Goal: Information Seeking & Learning: Understand process/instructions

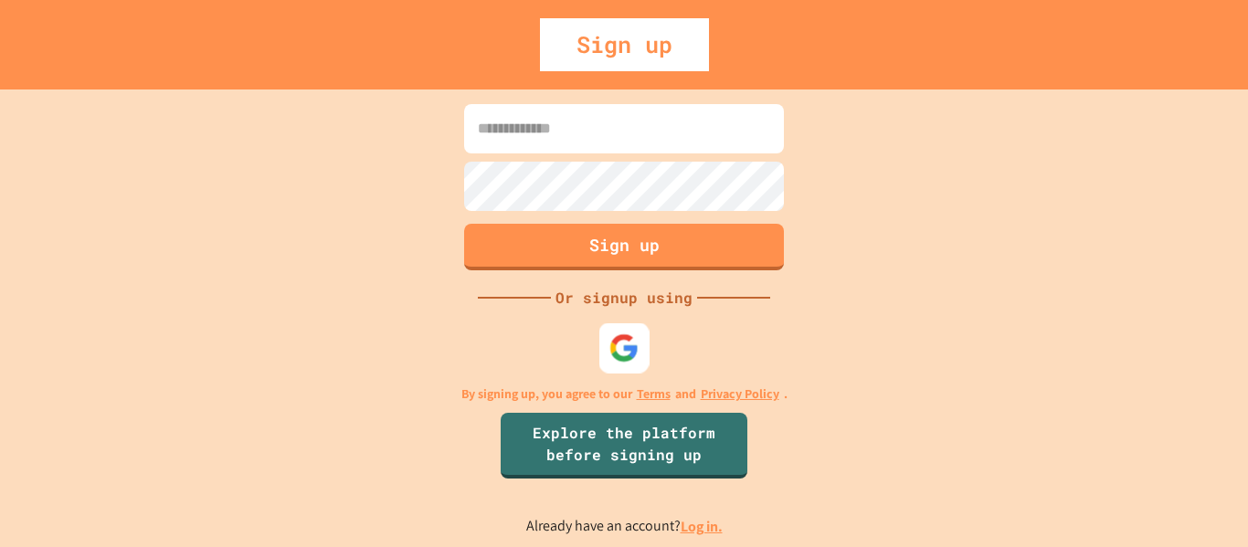
click at [620, 344] on img at bounding box center [624, 348] width 30 height 30
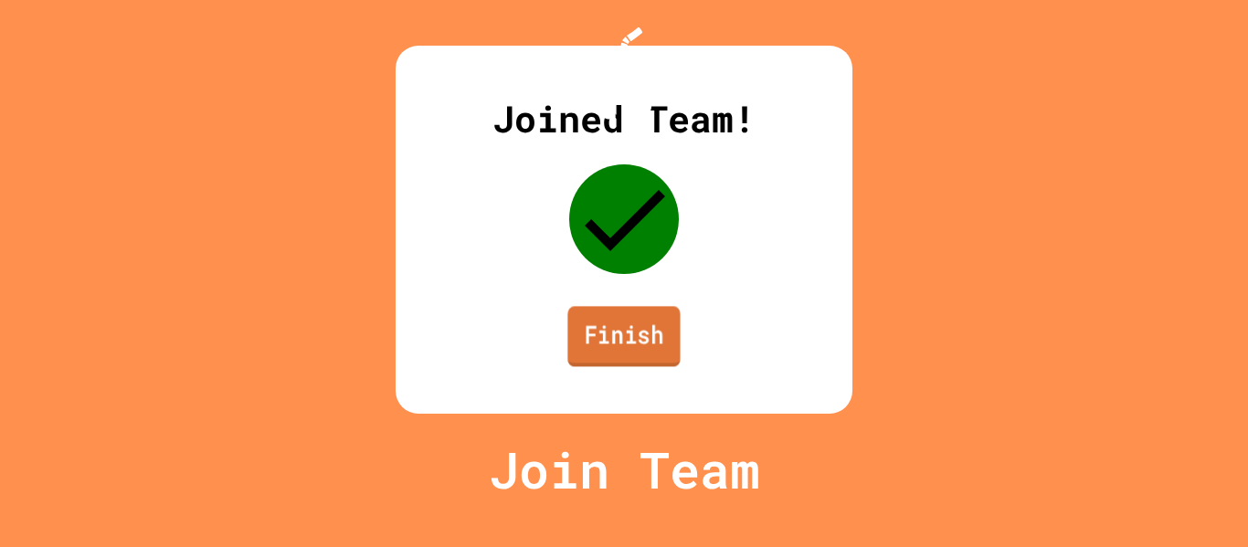
click at [613, 365] on link "Finish" at bounding box center [623, 336] width 112 height 60
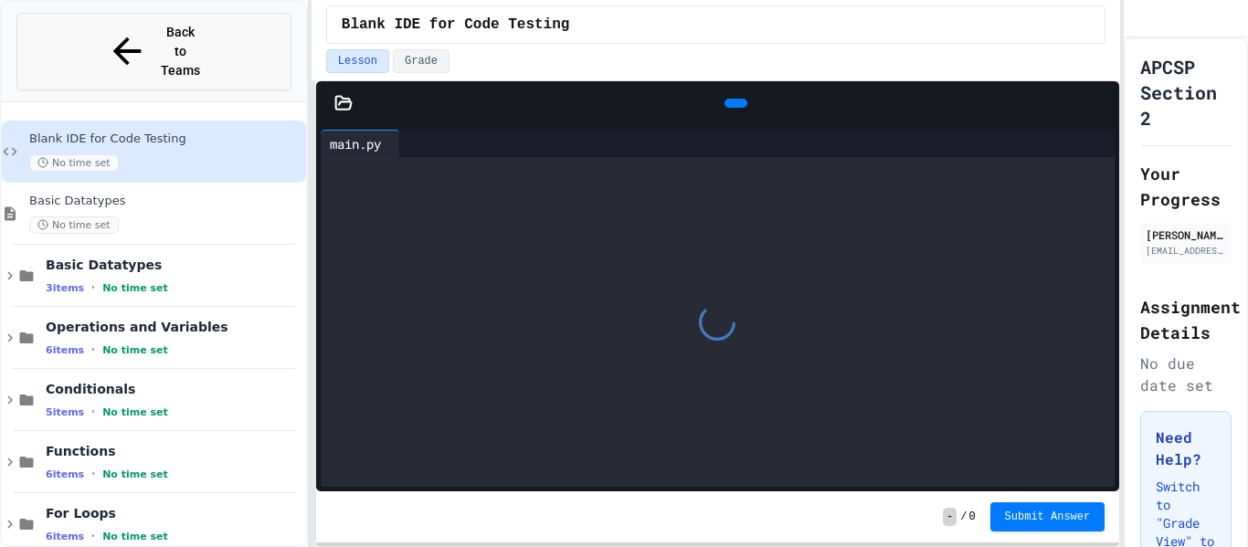
click at [249, 39] on button "Back to Teams" at bounding box center [153, 52] width 275 height 78
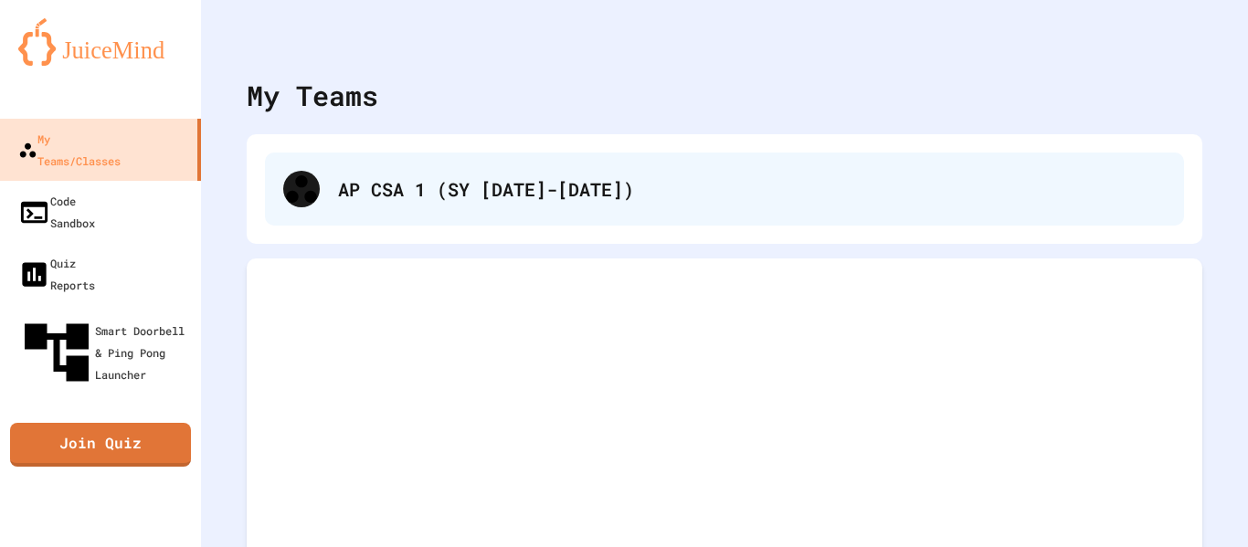
click at [376, 209] on div "AP CSA 1 (SY [DATE]-[DATE])" at bounding box center [724, 189] width 919 height 73
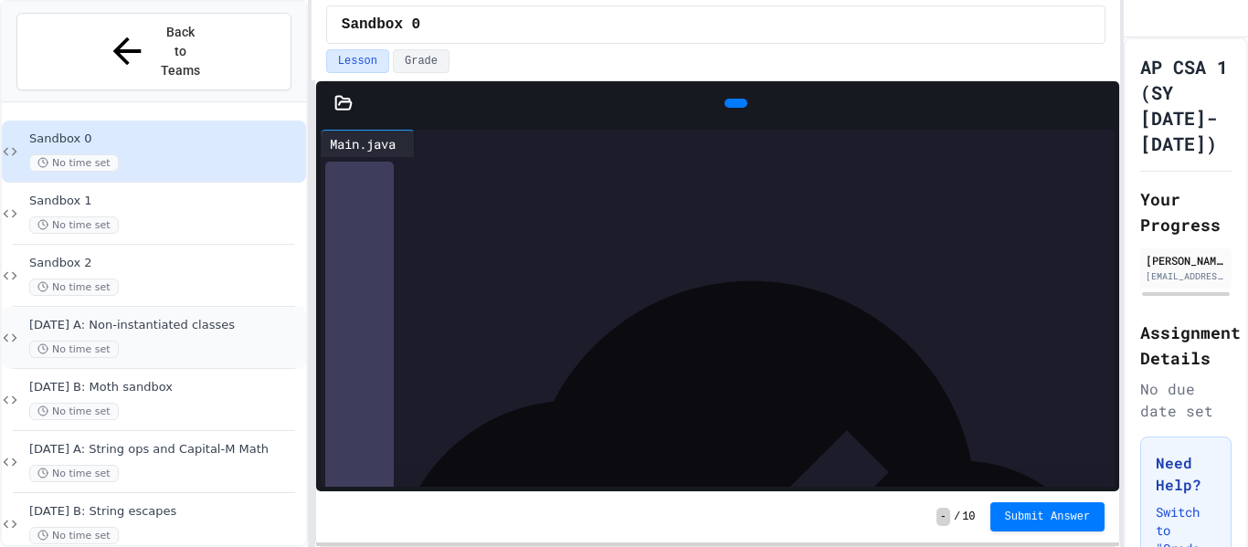
click at [202, 318] on span "[DATE] A: Non-instantiated classes" at bounding box center [165, 326] width 273 height 16
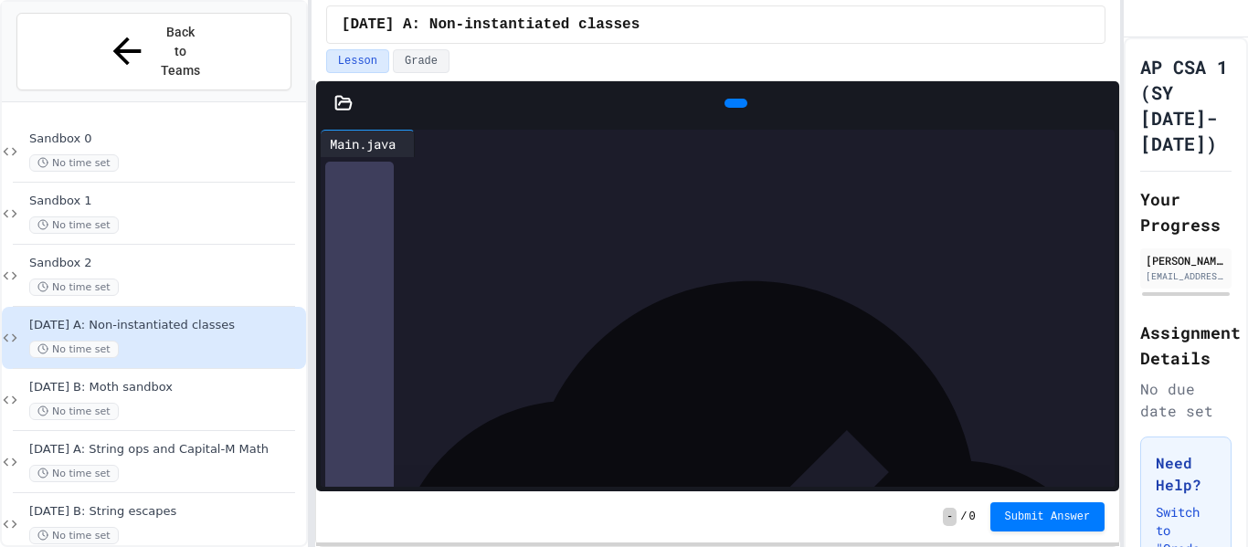
scroll to position [1495, 0]
click at [240, 369] on div "[DATE] B: Moth sandbox No time set" at bounding box center [154, 400] width 304 height 62
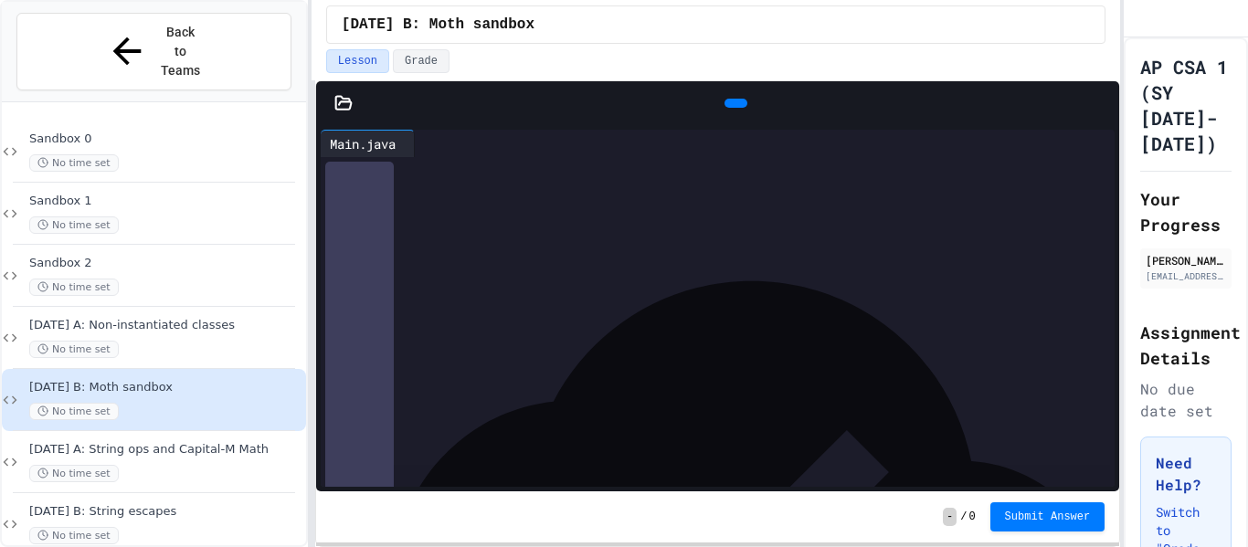
scroll to position [725, 0]
click at [734, 103] on icon at bounding box center [734, 103] width 0 height 0
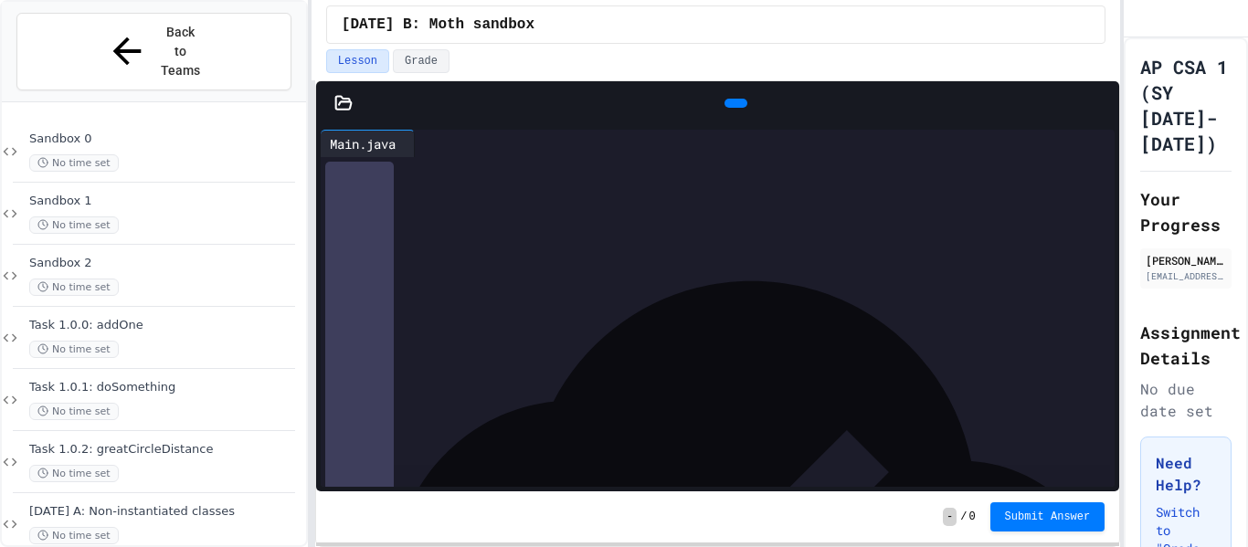
scroll to position [111, 0]
click at [734, 103] on icon at bounding box center [734, 103] width 0 height 0
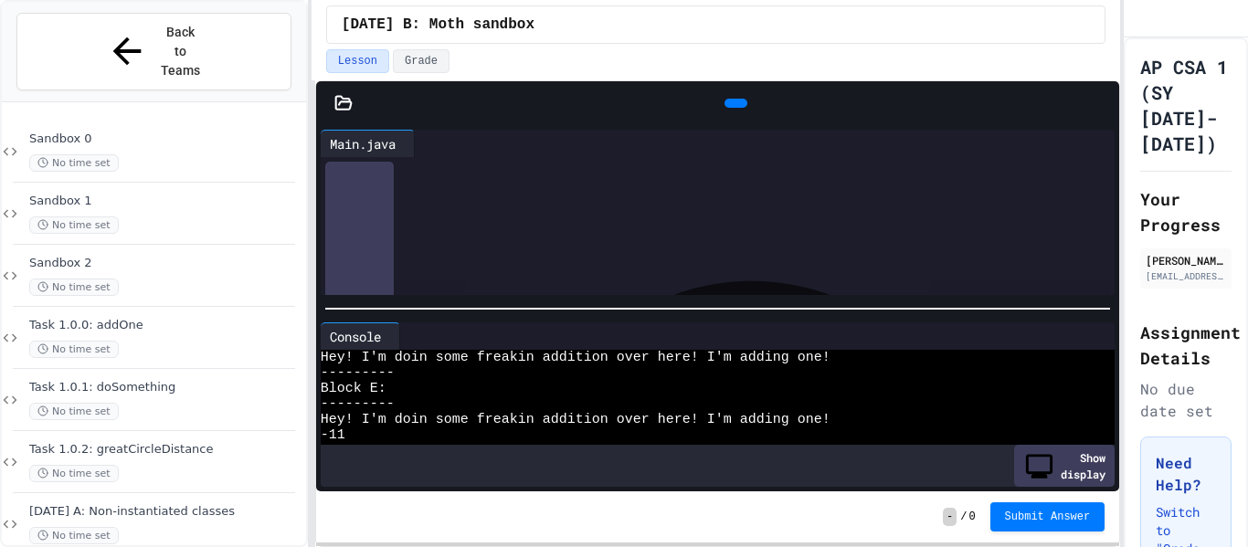
scroll to position [1267, 0]
click at [395, 336] on icon at bounding box center [395, 336] width 0 height 0
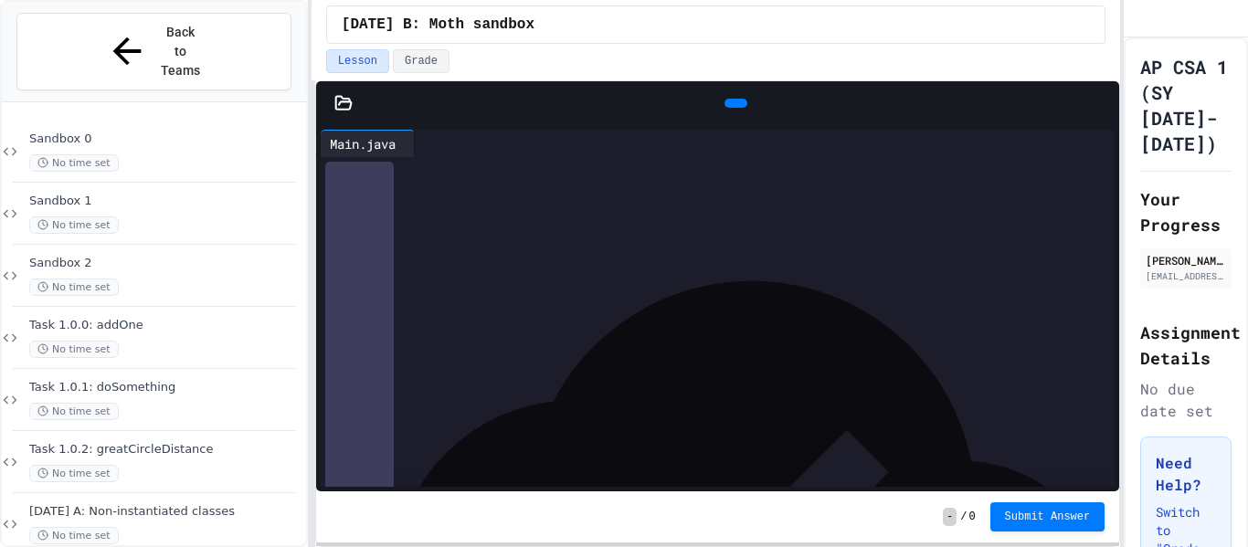
scroll to position [339, 0]
click at [422, 143] on icon at bounding box center [422, 143] width 0 height 0
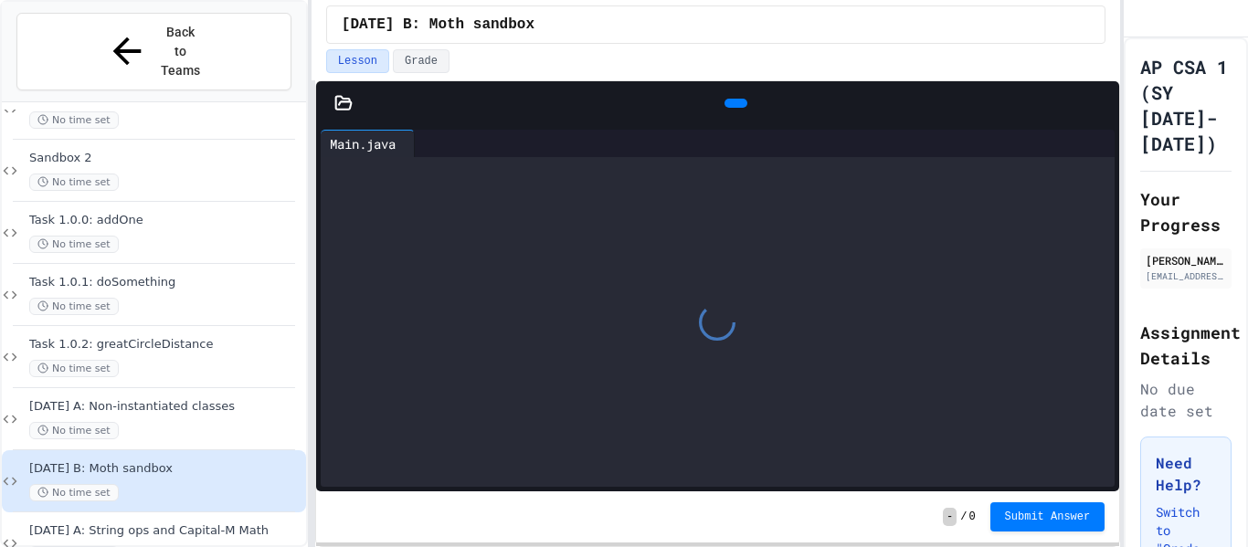
scroll to position [108, 0]
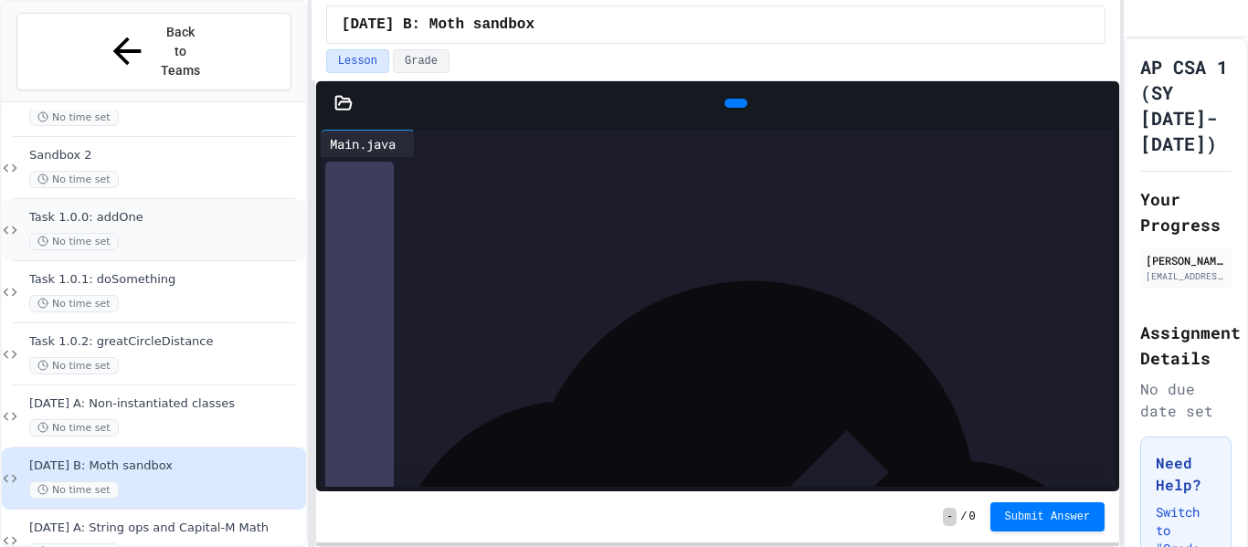
click at [175, 233] on div "No time set" at bounding box center [165, 241] width 273 height 17
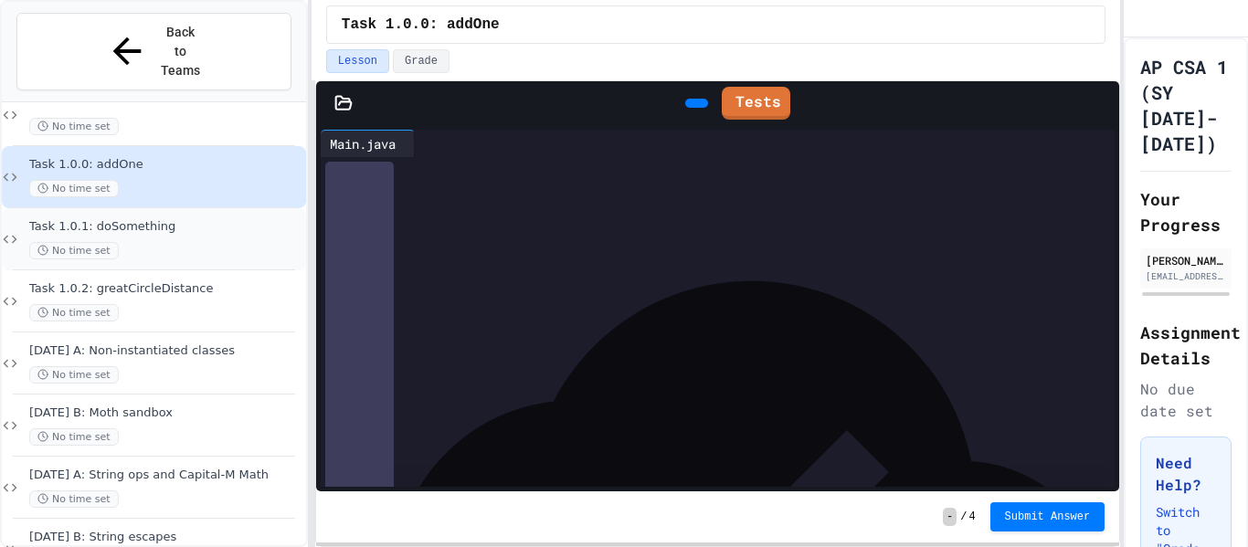
scroll to position [165, 0]
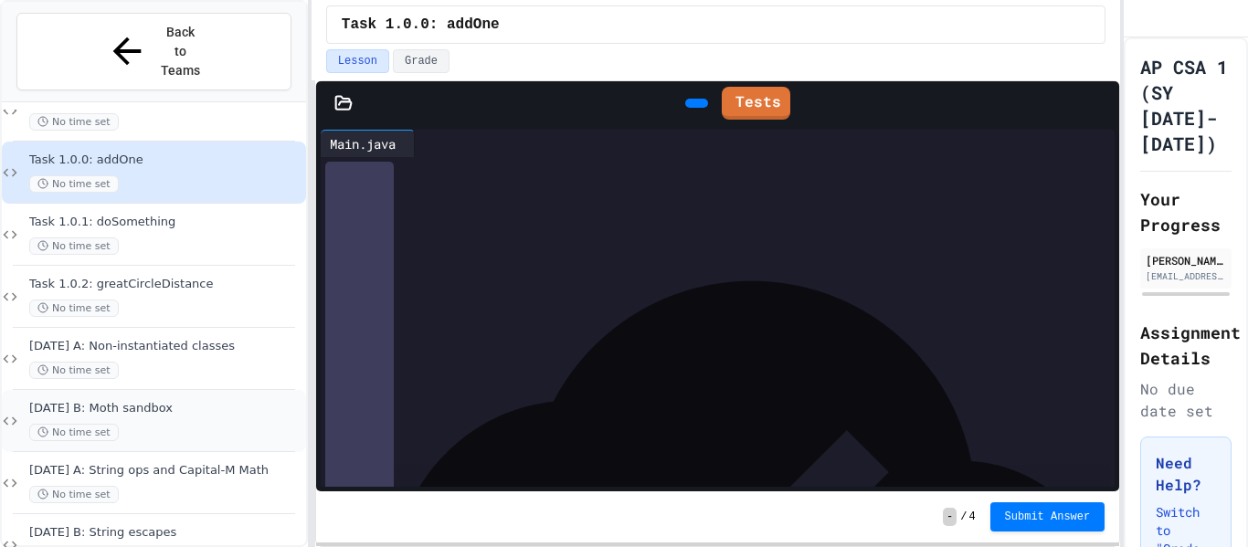
click at [139, 401] on span "[DATE] B: Moth sandbox" at bounding box center [165, 409] width 273 height 16
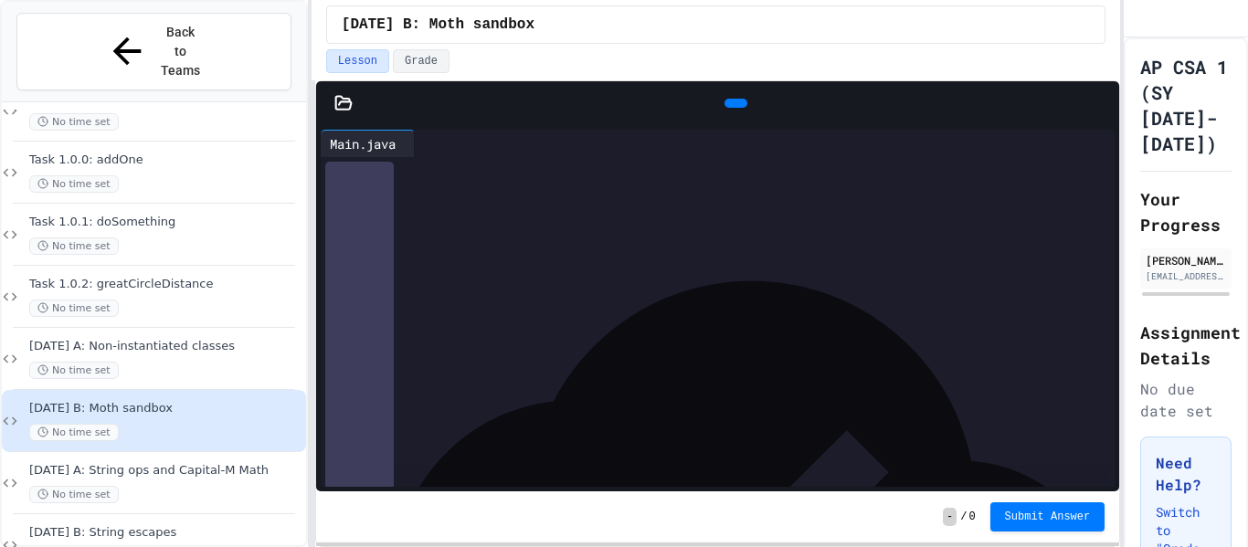
click at [440, 148] on icon at bounding box center [433, 154] width 13 height 13
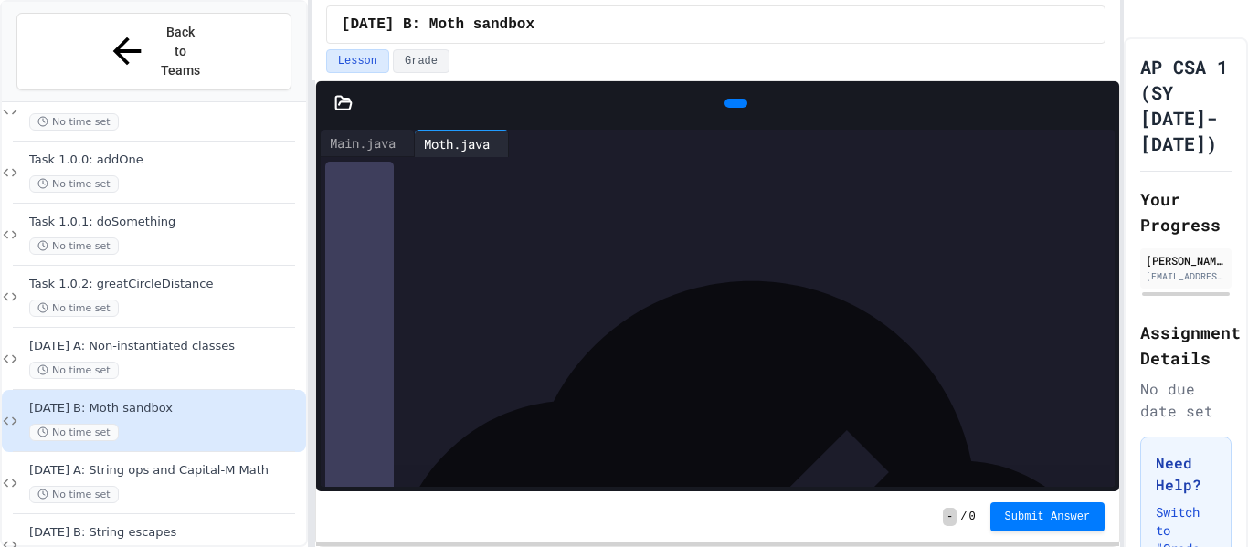
scroll to position [194, 0]
click at [535, 395] on div "****** ********* * * *" at bounding box center [734, 393] width 763 height 18
click at [370, 144] on div "Main.java" at bounding box center [363, 142] width 84 height 19
click at [734, 103] on icon at bounding box center [734, 103] width 0 height 0
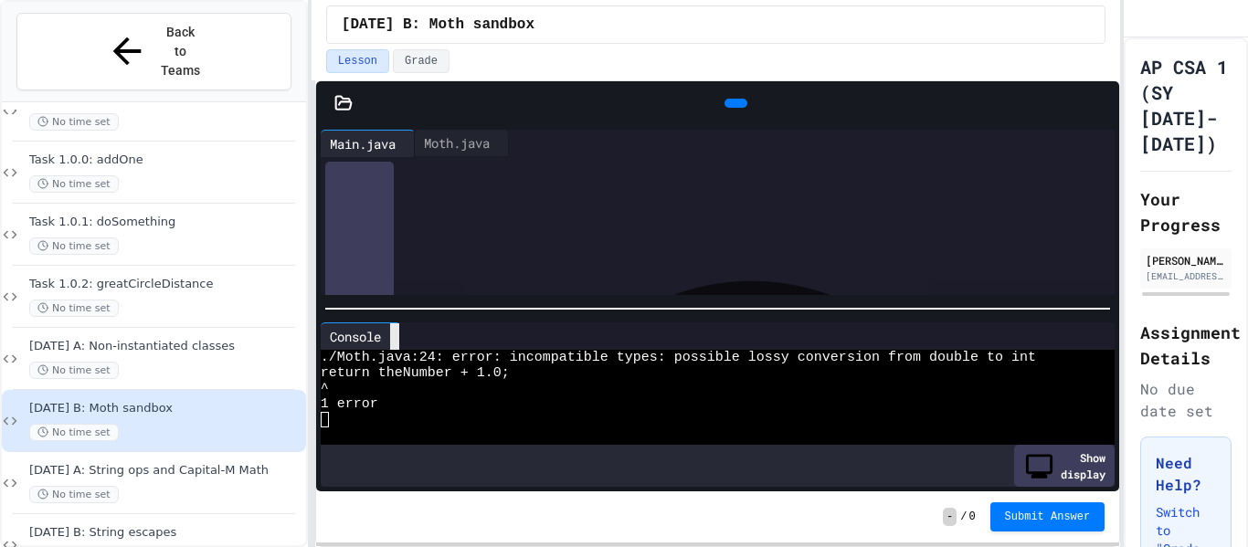
click at [395, 336] on icon at bounding box center [395, 336] width 0 height 0
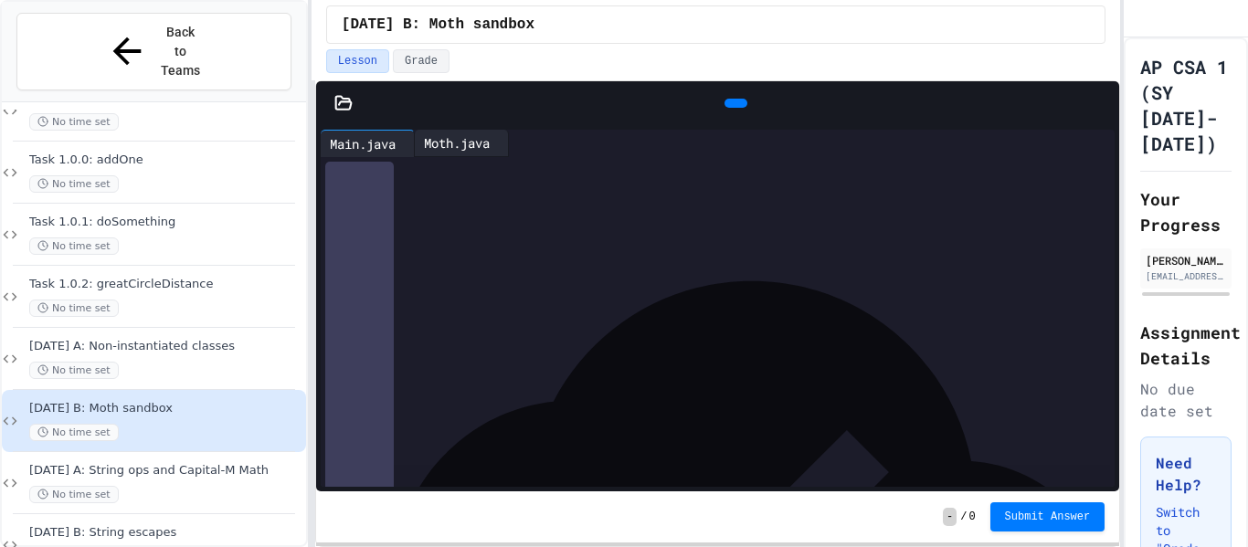
click at [491, 144] on div "Moth.java" at bounding box center [457, 142] width 84 height 19
click at [403, 146] on div "Main.java" at bounding box center [363, 142] width 84 height 19
click at [453, 139] on div "Moth.java" at bounding box center [457, 142] width 84 height 19
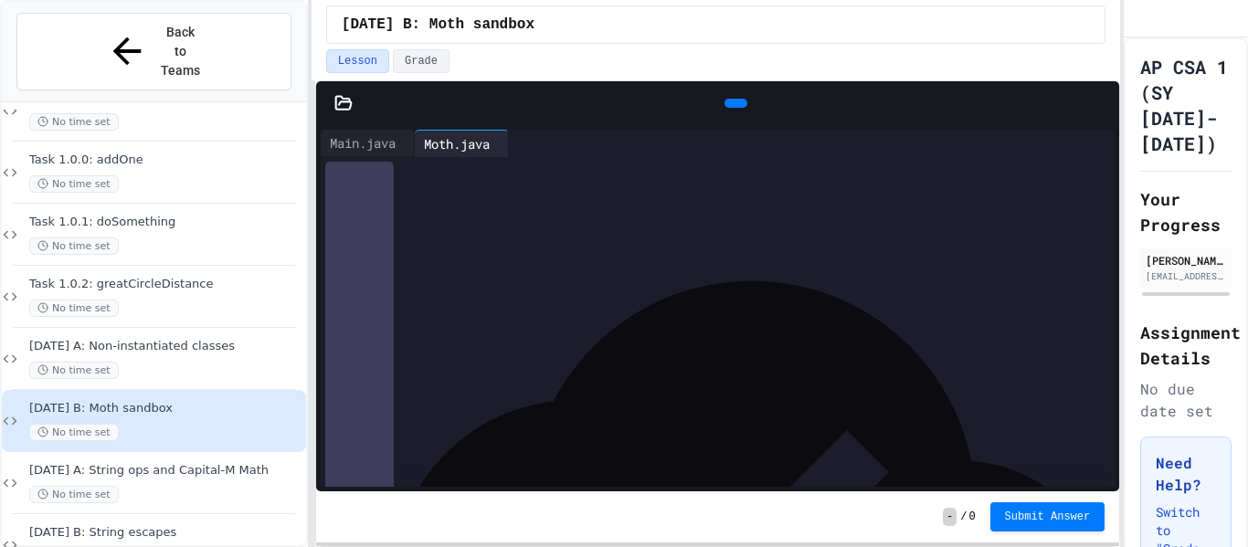
scroll to position [58, 0]
click at [377, 141] on div "Main.java" at bounding box center [363, 142] width 84 height 19
click at [480, 147] on div "Moth.java" at bounding box center [457, 142] width 84 height 19
click at [391, 143] on div "Main.java" at bounding box center [363, 142] width 84 height 19
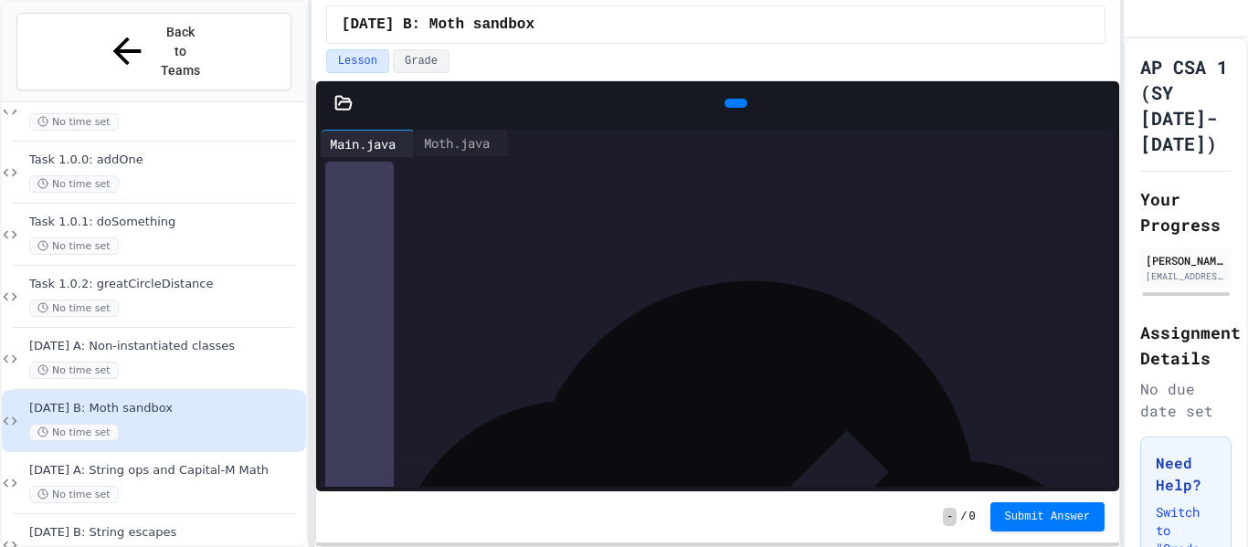
scroll to position [689, 0]
click at [483, 143] on div "Moth.java" at bounding box center [457, 142] width 84 height 19
click at [377, 152] on div "Main.java" at bounding box center [363, 142] width 84 height 19
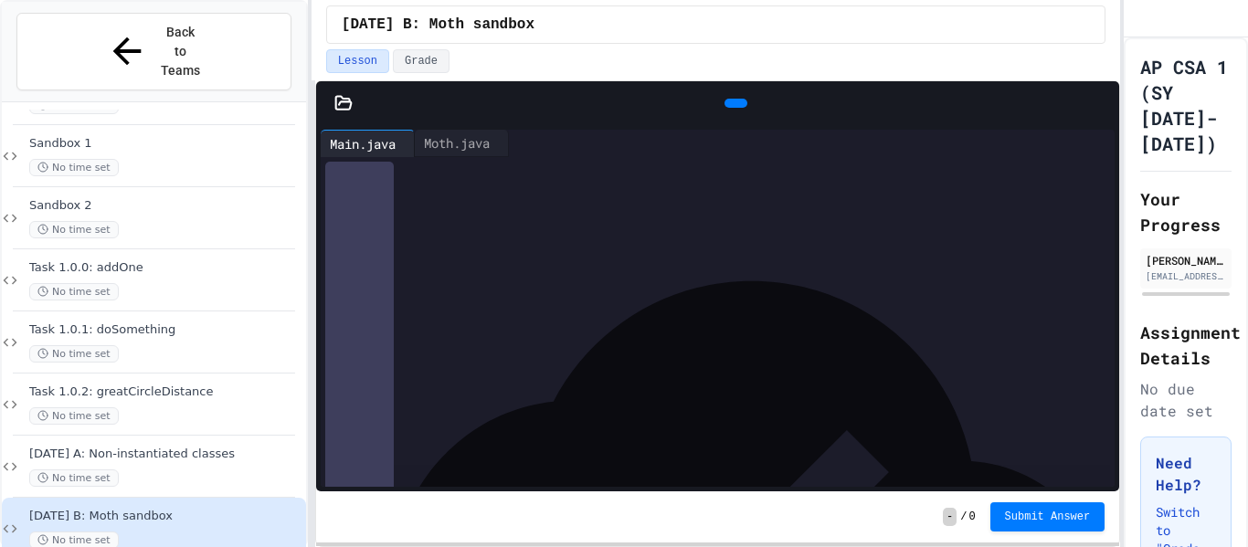
scroll to position [0, 0]
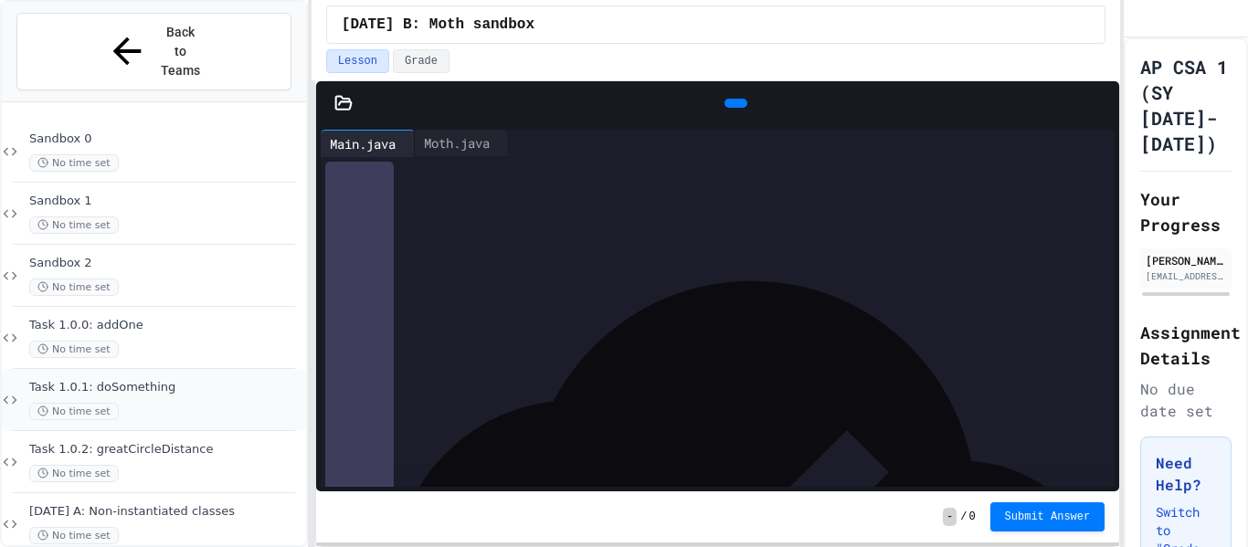
click at [173, 380] on span "Task 1.0.1: doSomething" at bounding box center [165, 388] width 273 height 16
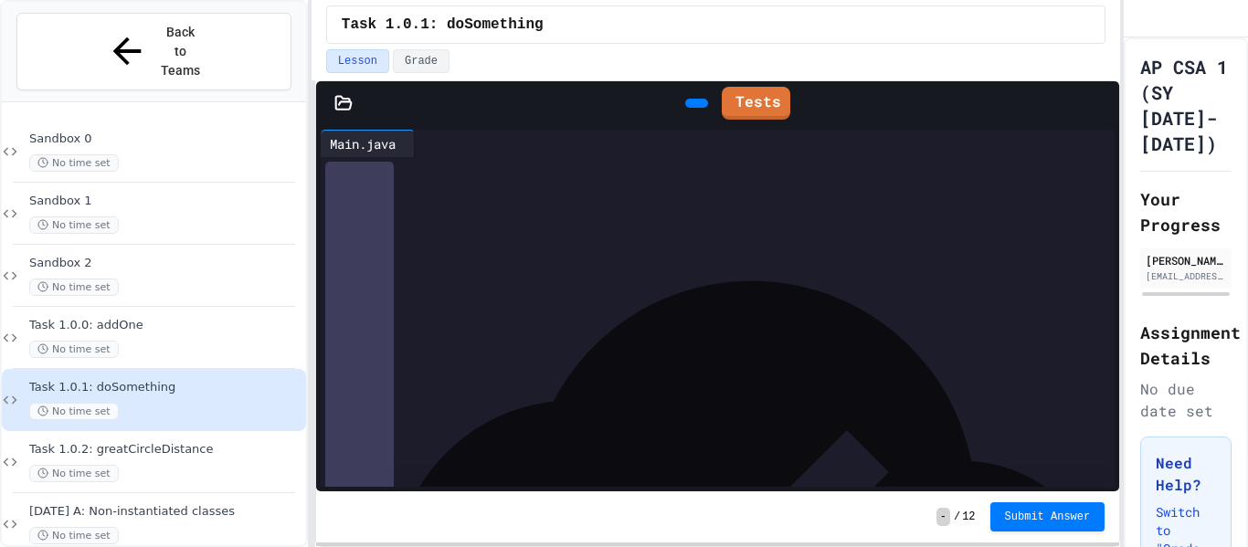
click at [429, 143] on div at bounding box center [422, 143] width 15 height 27
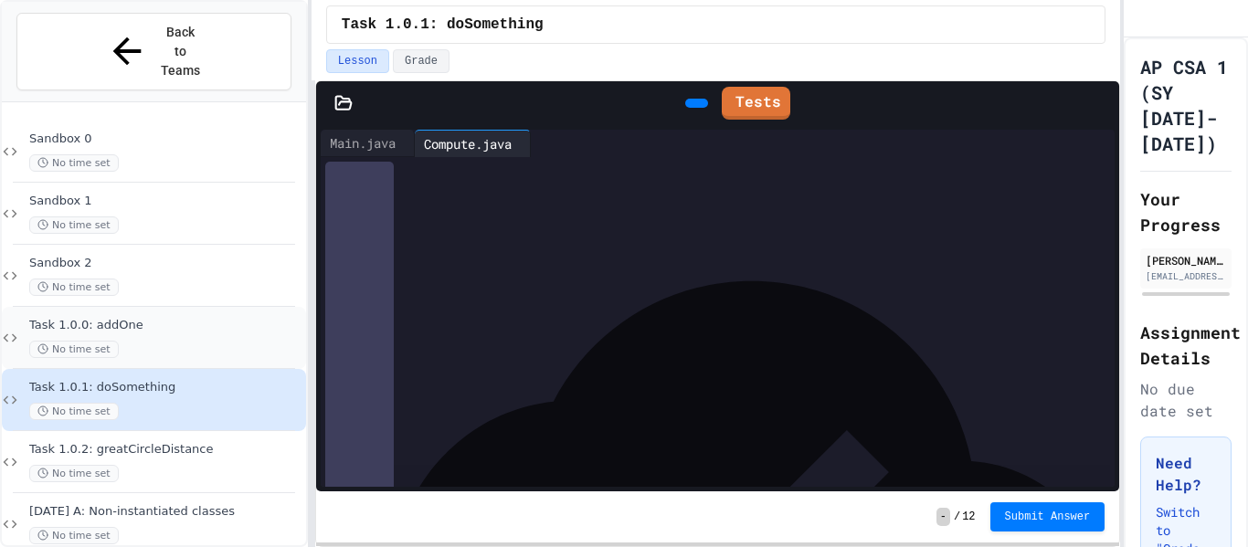
click at [258, 318] on span "Task 1.0.0: addOne" at bounding box center [165, 326] width 273 height 16
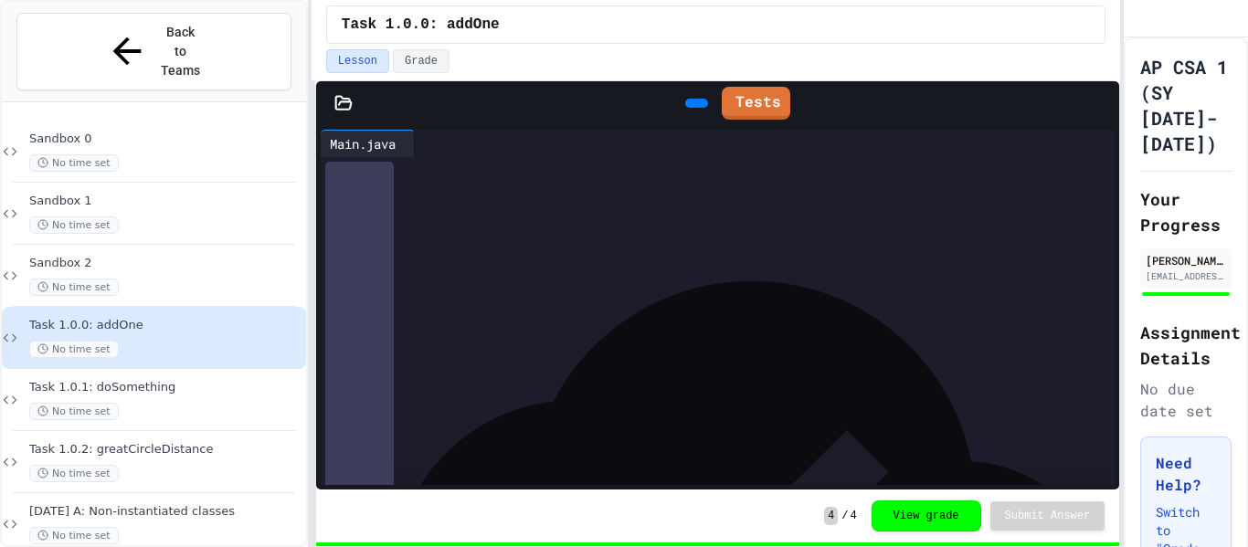
click at [429, 137] on div at bounding box center [422, 143] width 15 height 27
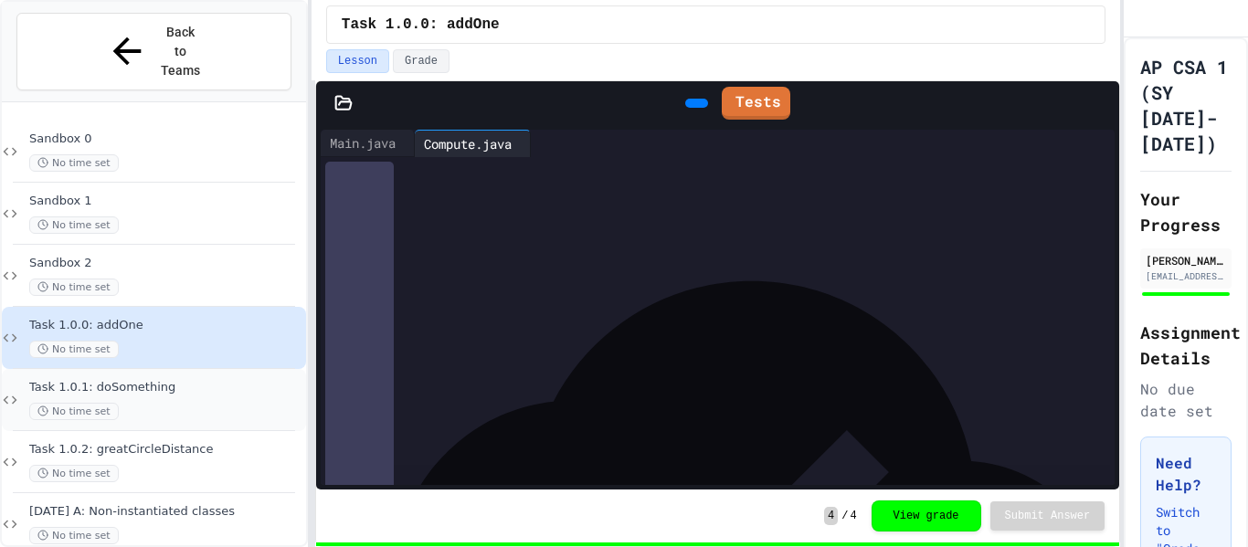
click at [130, 403] on div "No time set" at bounding box center [165, 411] width 273 height 17
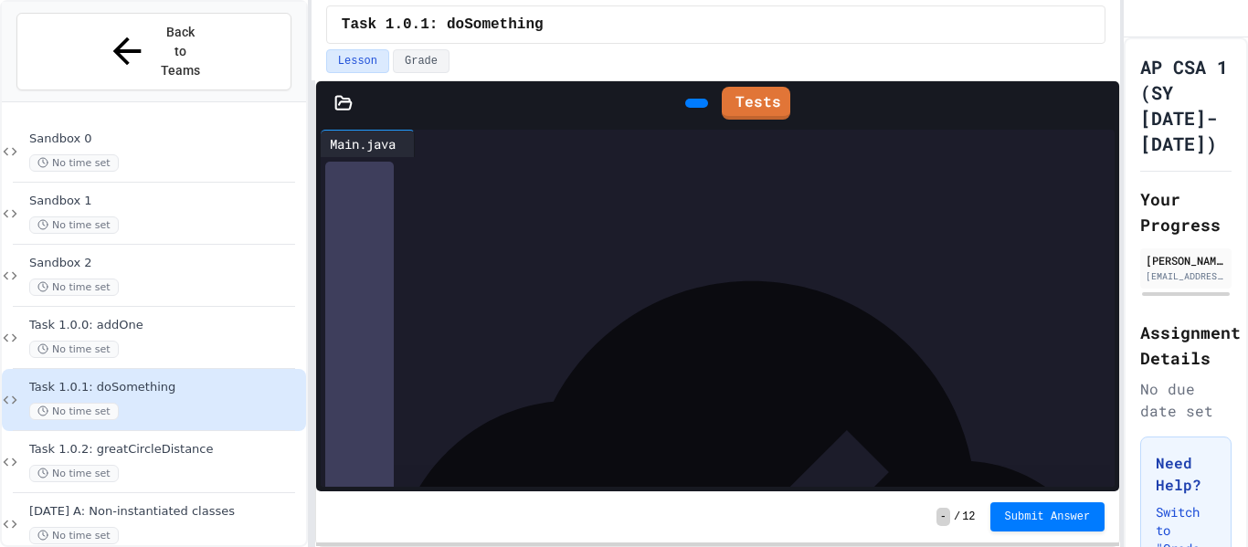
click at [422, 143] on icon at bounding box center [422, 143] width 0 height 0
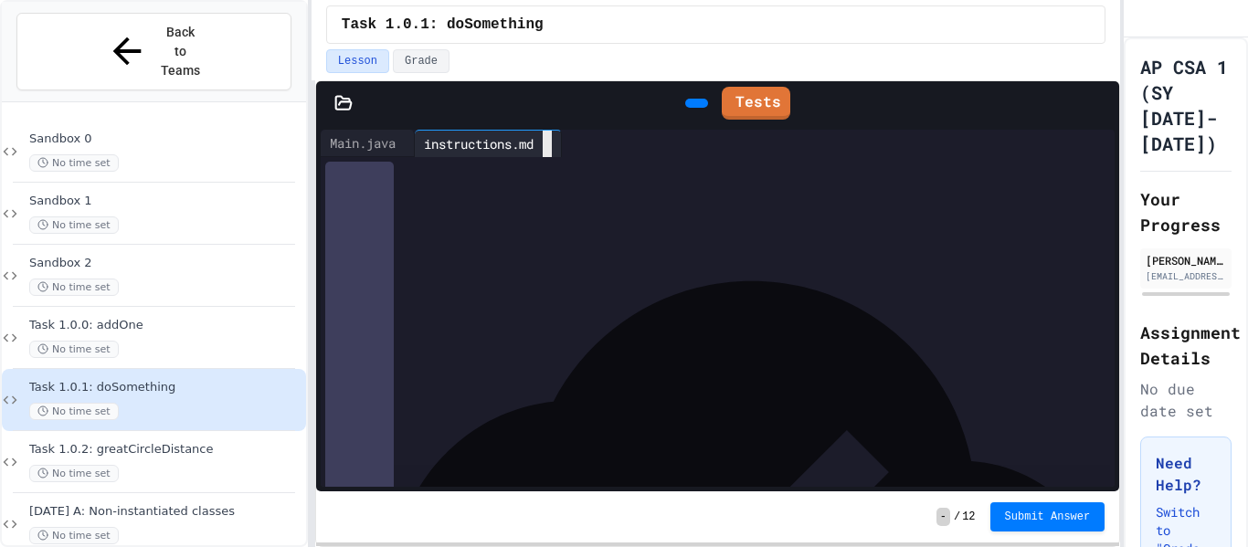
click at [547, 144] on icon at bounding box center [547, 144] width 0 height 0
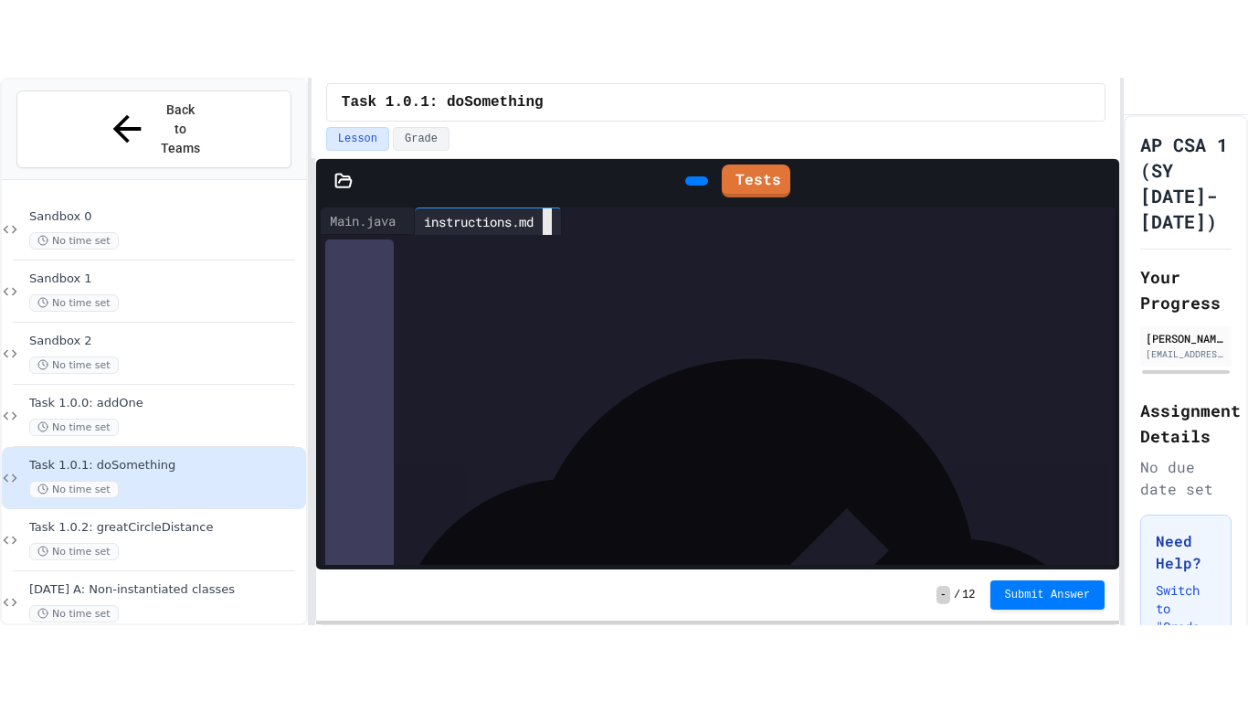
scroll to position [311, 0]
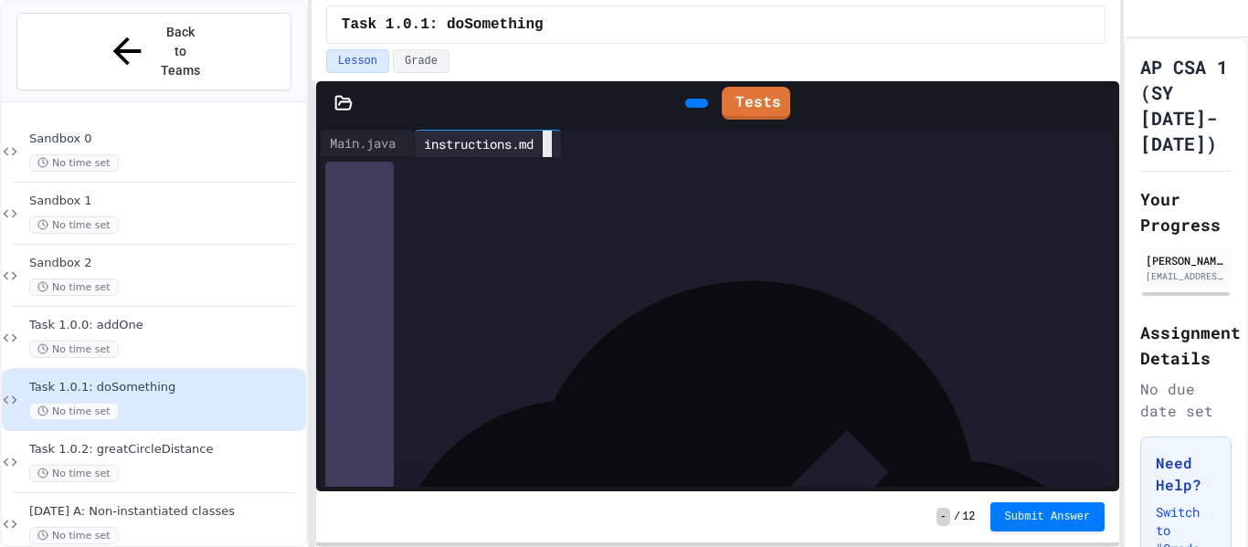
click at [1101, 103] on icon at bounding box center [1101, 103] width 0 height 0
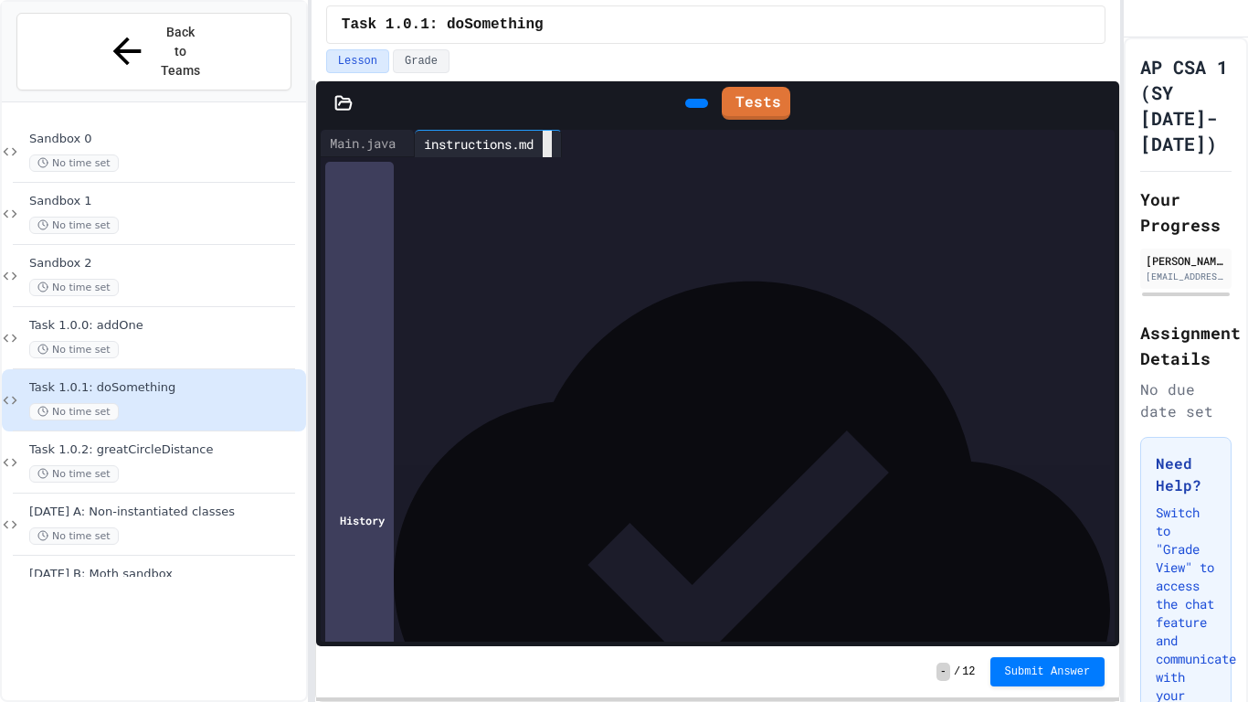
scroll to position [664, 0]
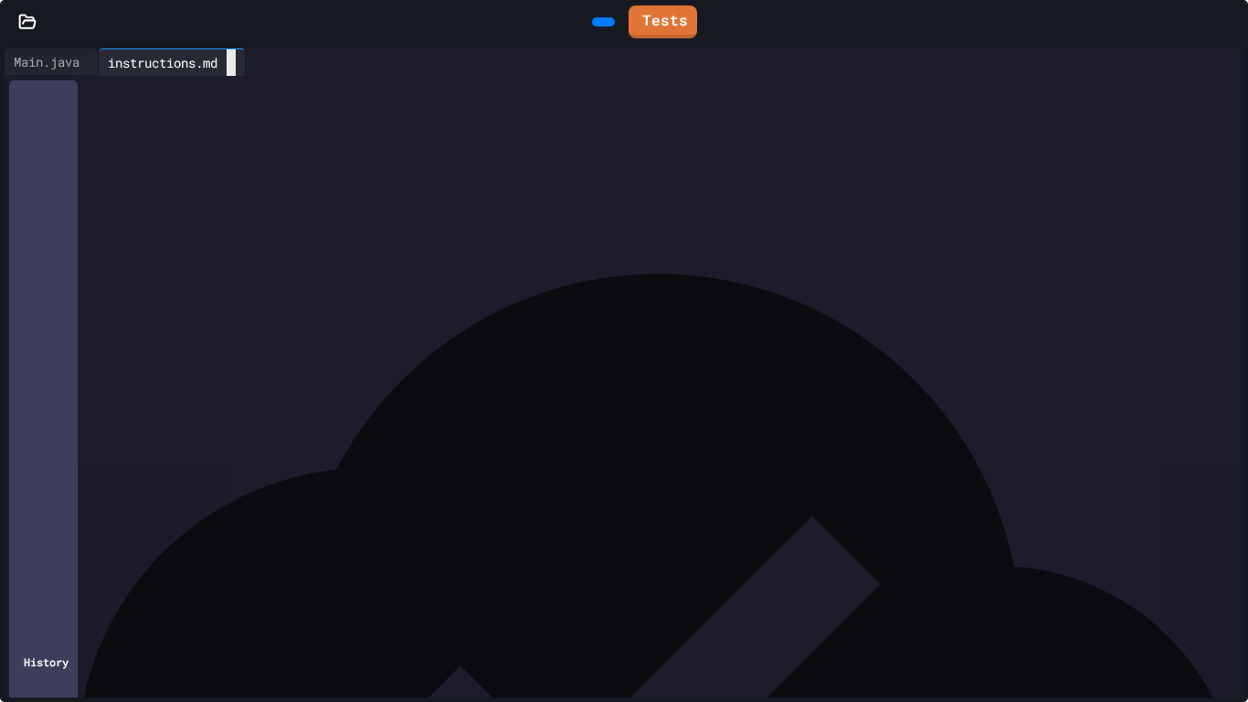
drag, startPoint x: 356, startPoint y: 393, endPoint x: 339, endPoint y: 396, distance: 17.6
click at [339, 379] on p "Returns a String consisting of the original two Strings put together, in order,…" at bounding box center [624, 357] width 658 height 44
click at [63, 69] on div "Main.java" at bounding box center [47, 61] width 84 height 19
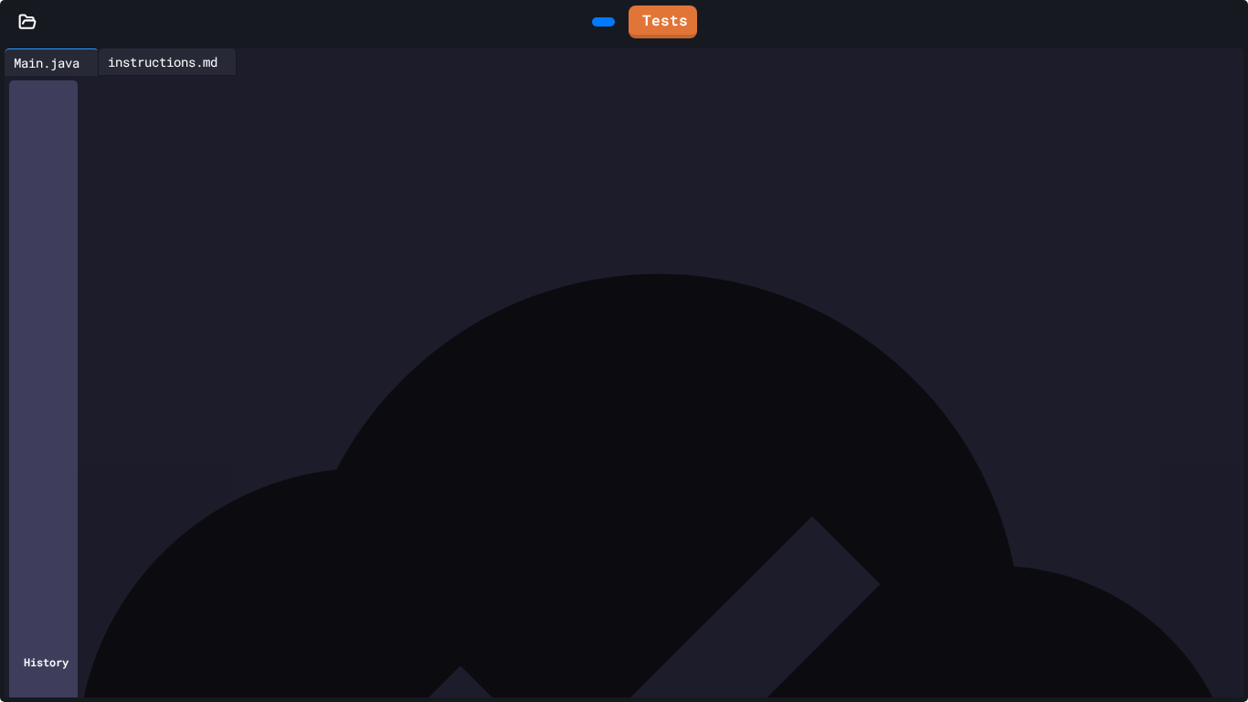
click at [1230, 22] on icon at bounding box center [1230, 22] width 0 height 0
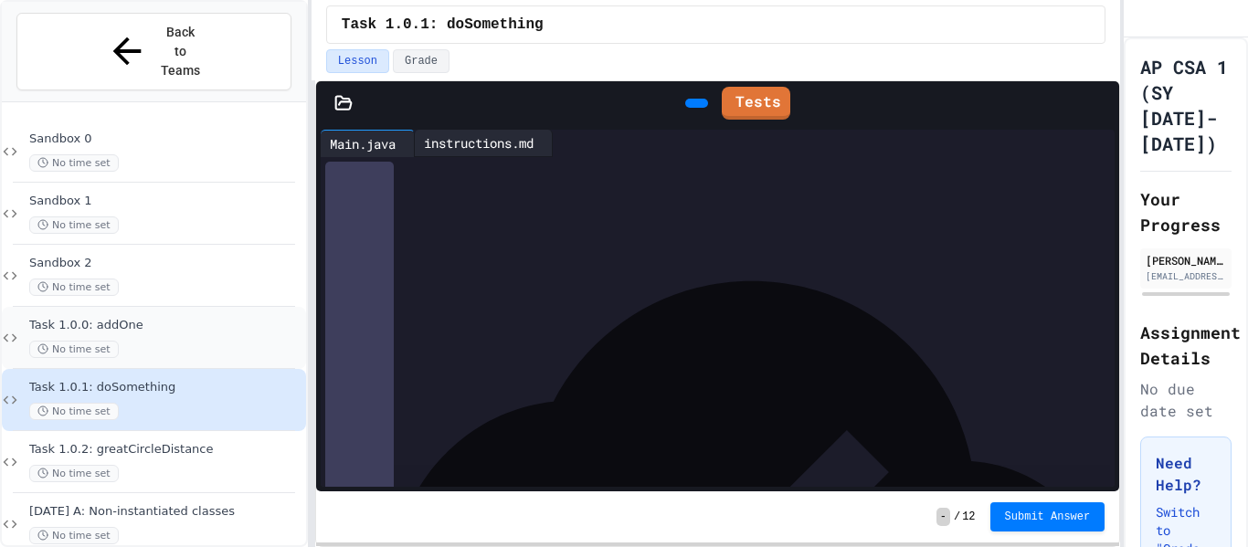
click at [238, 318] on div "Task 1.0.0: addOne No time set" at bounding box center [165, 338] width 273 height 40
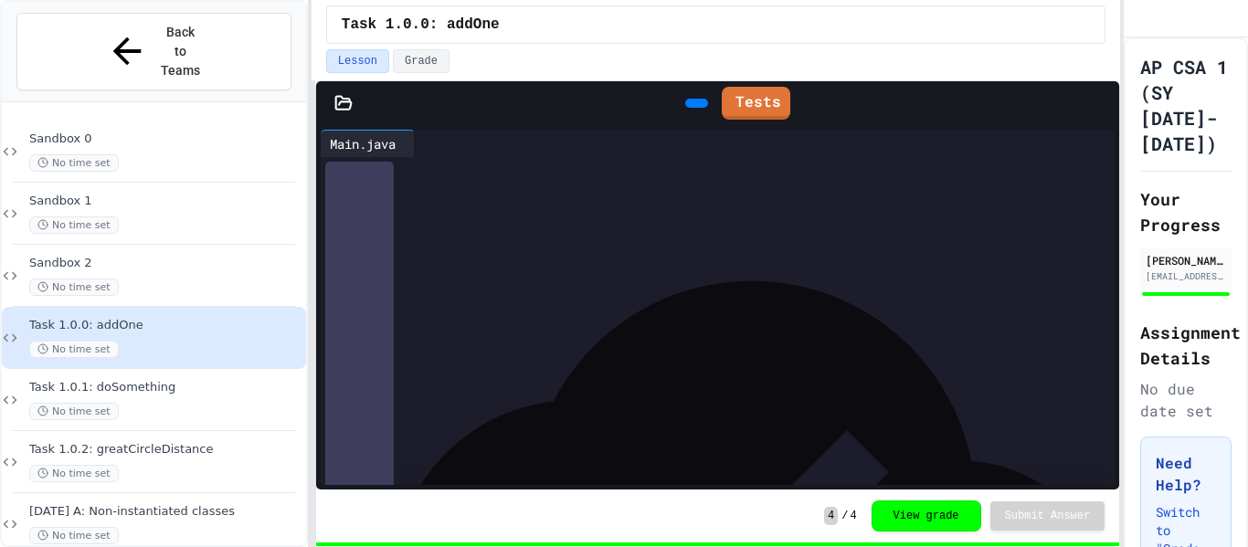
click at [440, 148] on icon at bounding box center [433, 154] width 13 height 13
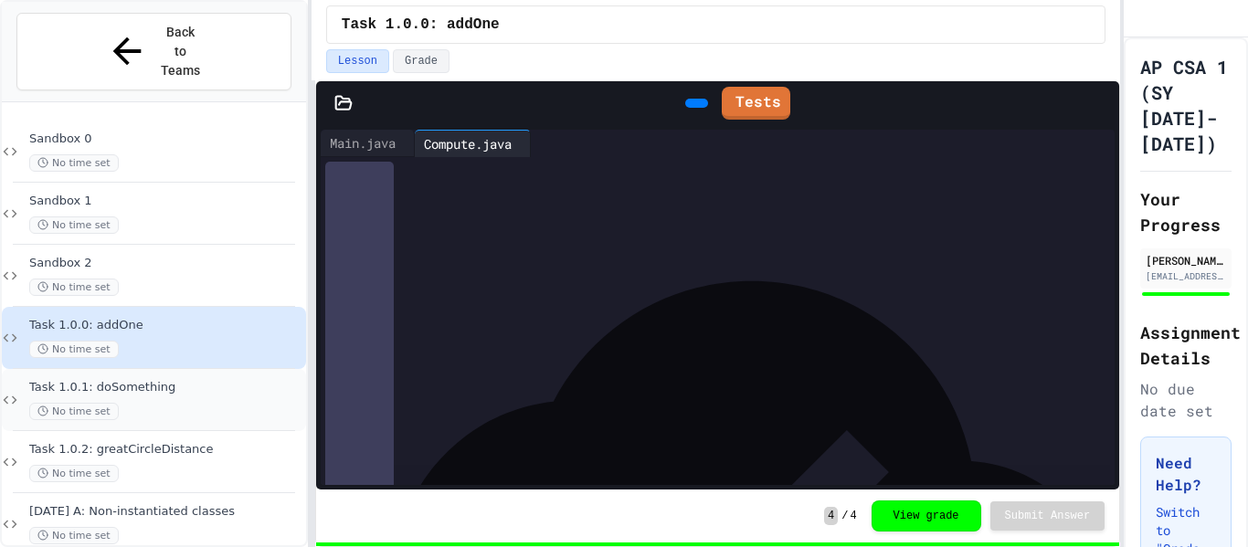
click at [227, 369] on div "Task 1.0.1: doSomething No time set" at bounding box center [154, 400] width 304 height 62
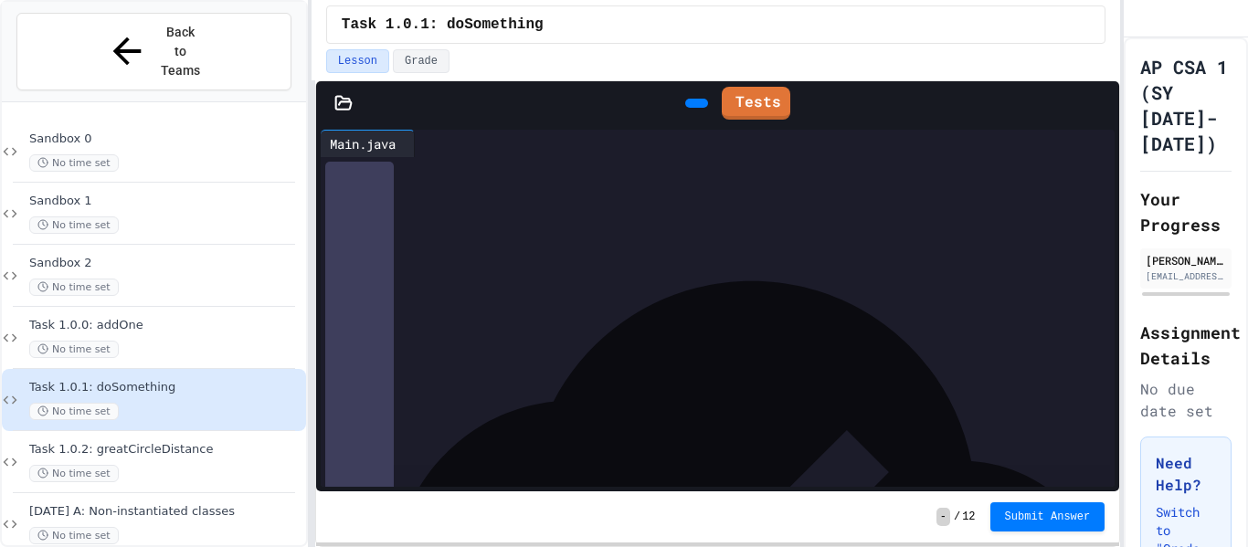
click at [429, 130] on div at bounding box center [422, 143] width 15 height 27
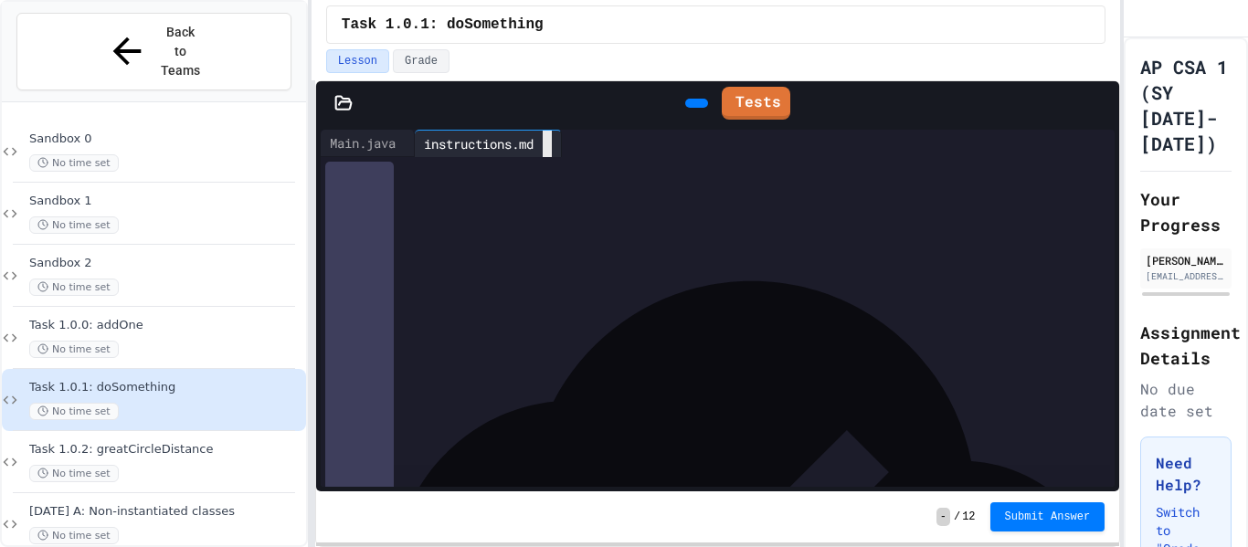
click at [568, 148] on icon at bounding box center [558, 155] width 20 height 14
click at [1101, 103] on icon at bounding box center [1101, 103] width 0 height 0
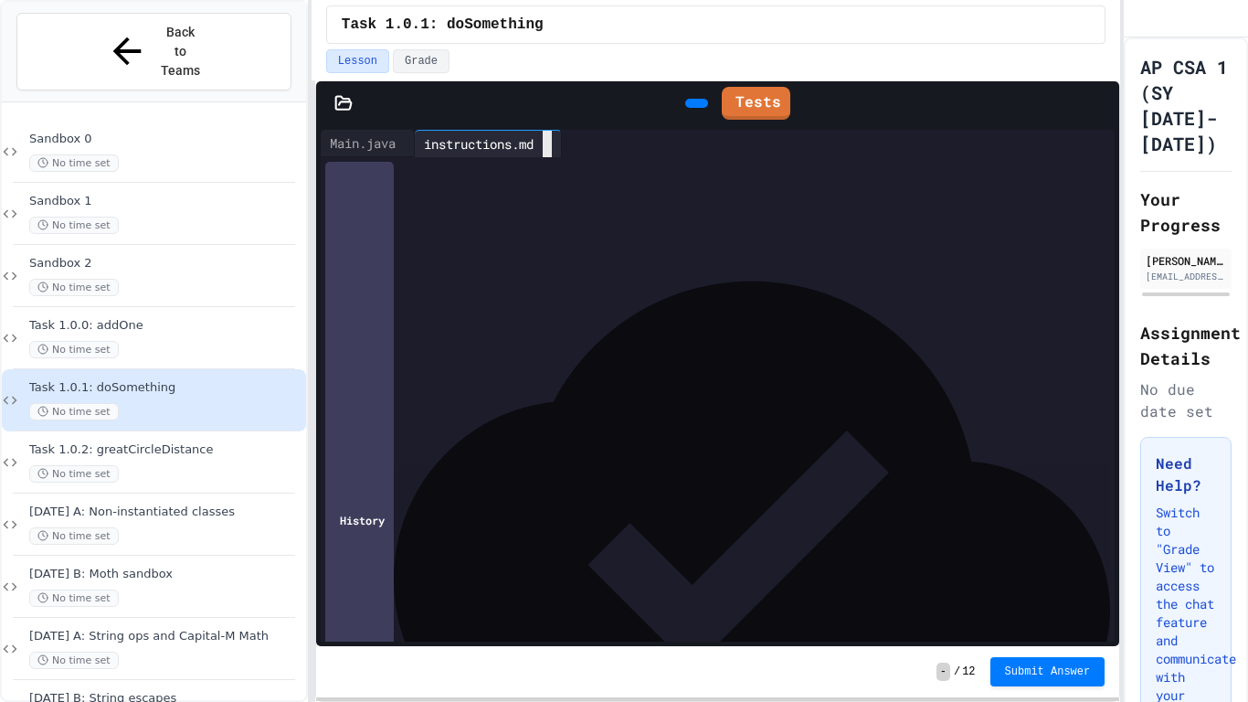
scroll to position [1119, 0]
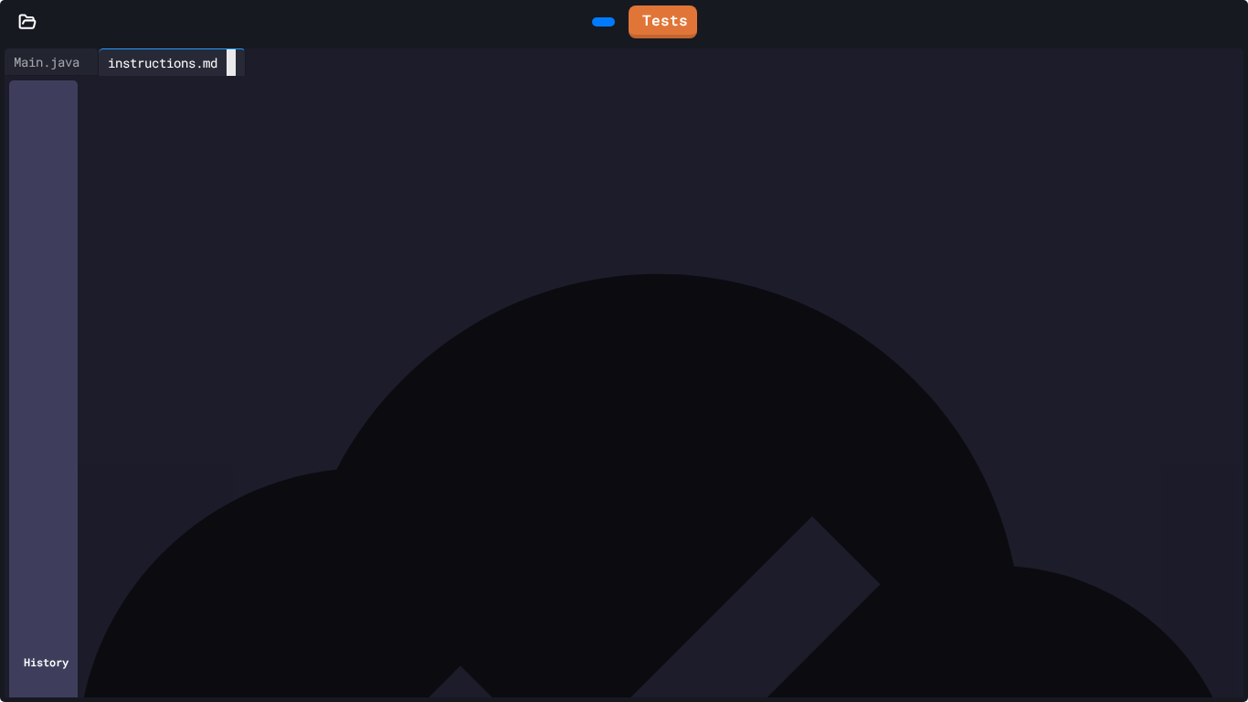
click at [382, 522] on p "Ignore the double, and return an int n equal to n 2 . (Note that you must retur…" at bounding box center [624, 500] width 658 height 44
click at [391, 546] on p "Compute.doSomething(4.0, 3) → 9 Compute.doSomething(4.0, -3) → 9 Compute.doSome…" at bounding box center [624, 558] width 658 height 88
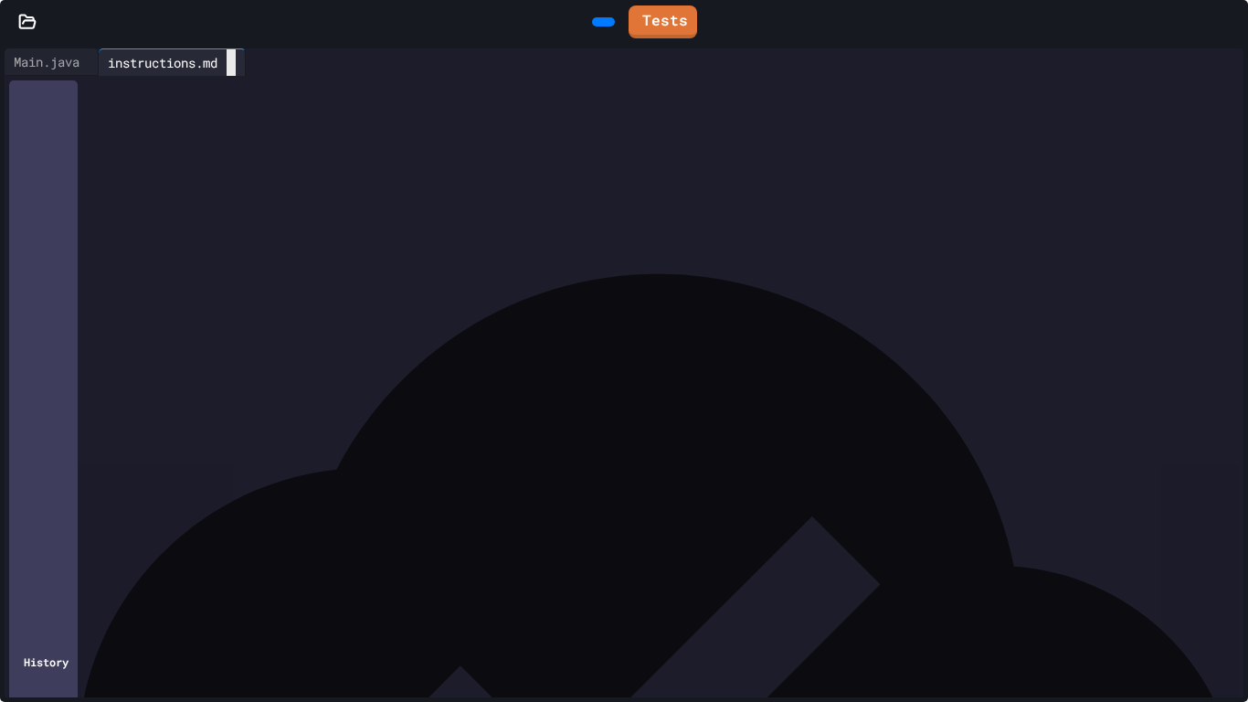
scroll to position [486, 0]
click at [366, 454] on p "Returns a double equal to the square root of the expression a 2 + b 2 ." at bounding box center [624, 443] width 658 height 22
